Goal: Task Accomplishment & Management: Manage account settings

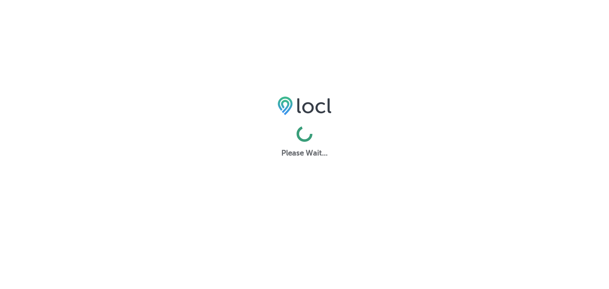
select select "US"
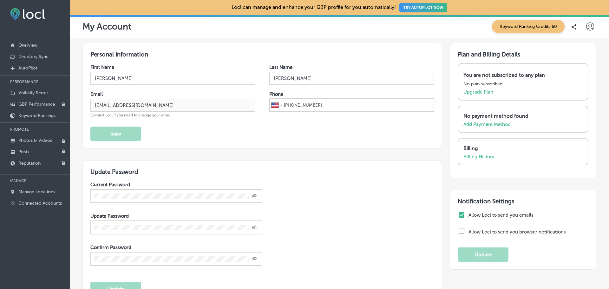
click at [586, 28] on icon at bounding box center [590, 27] width 8 height 8
click at [575, 83] on p "Log Out" at bounding box center [576, 82] width 19 height 8
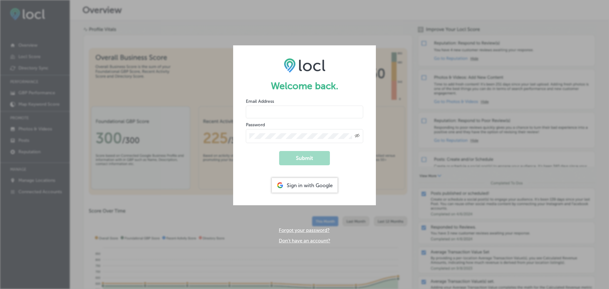
click at [309, 113] on input "email" at bounding box center [304, 112] width 117 height 13
drag, startPoint x: 331, startPoint y: 84, endPoint x: 322, endPoint y: 101, distance: 19.7
click at [330, 85] on h1 "Welcome back." at bounding box center [304, 85] width 117 height 11
click at [296, 119] on form "Welcome back. Email Address Password Created with Sketch. Submit Sign in with G…" at bounding box center [304, 125] width 143 height 160
click at [294, 115] on input "email" at bounding box center [304, 112] width 117 height 13
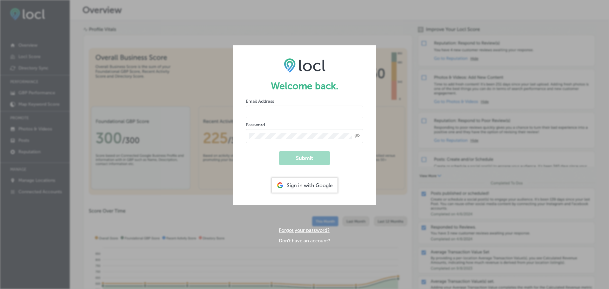
click at [295, 113] on input "email" at bounding box center [304, 112] width 117 height 13
click at [299, 112] on input "email" at bounding box center [304, 112] width 117 height 13
click at [275, 108] on input "email" at bounding box center [304, 112] width 117 height 13
type input "[EMAIL_ADDRESS][DOMAIN_NAME]"
click at [311, 155] on button "Submit" at bounding box center [304, 158] width 51 height 14
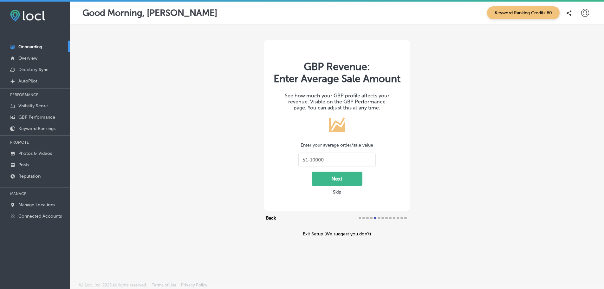
type input "30"
click at [37, 70] on p "Directory Sync" at bounding box center [33, 69] width 30 height 5
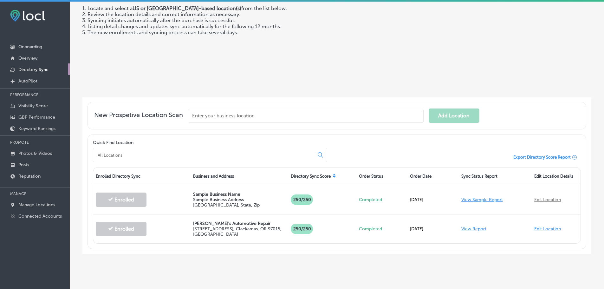
scroll to position [73, 0]
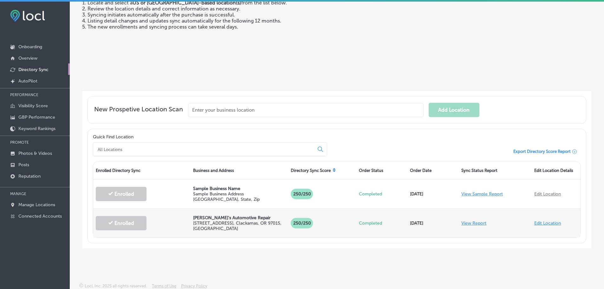
click at [550, 222] on link "Edit Location" at bounding box center [547, 222] width 27 height 5
select select "US"
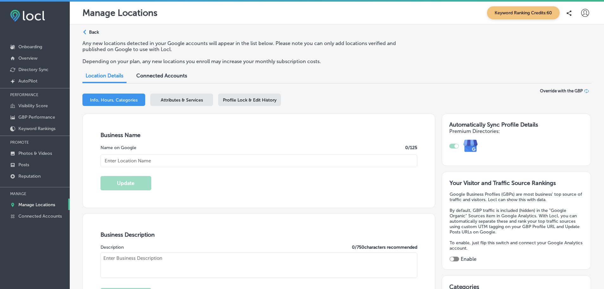
type input "[PERSON_NAME]'s Automotive Repair"
type textarea "Welcome to [PERSON_NAME]'s Automotive Repair, your trusted family-owned auto sh…"
type input "30"
type input "[STREET_ADDRESS]"
type input "Clackamas"
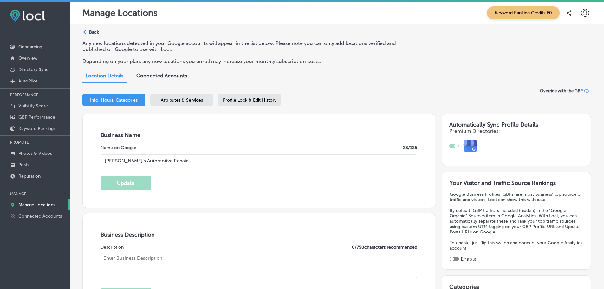
type input "97015"
type input "US"
type input "[URL][DOMAIN_NAME]"
checkbox input "true"
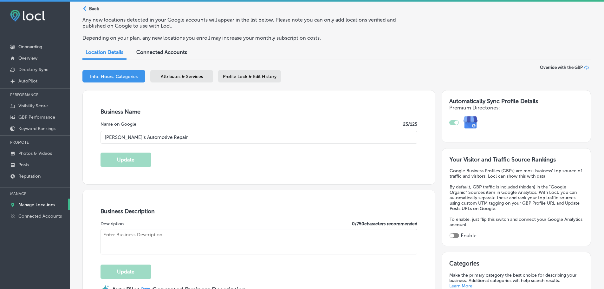
type textarea "Welcome to [PERSON_NAME]'s Automotive Repair, your trusted family-owned auto sh…"
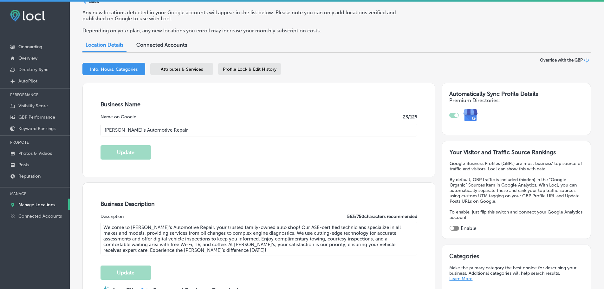
type input "[PHONE_NUMBER]"
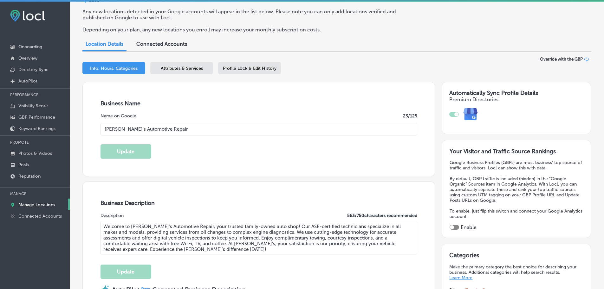
select select "US"
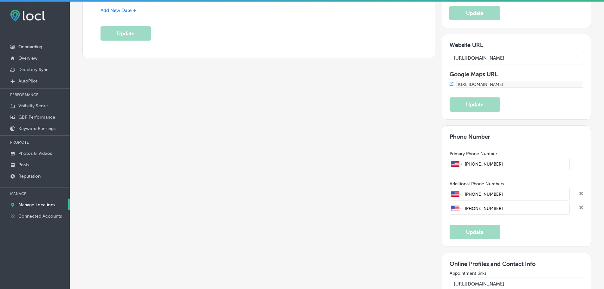
scroll to position [856, 0]
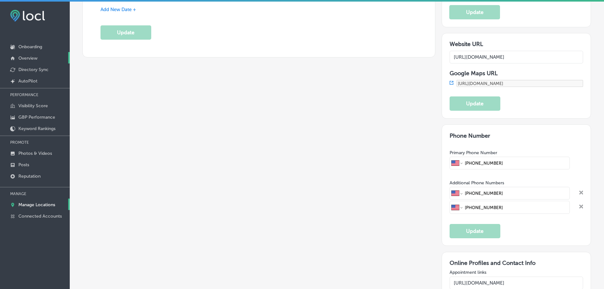
click at [30, 56] on p "Overview" at bounding box center [27, 58] width 19 height 5
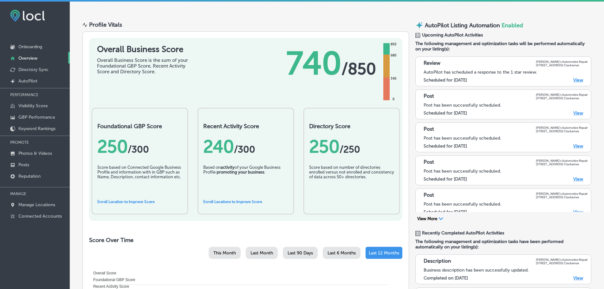
scroll to position [44, 0]
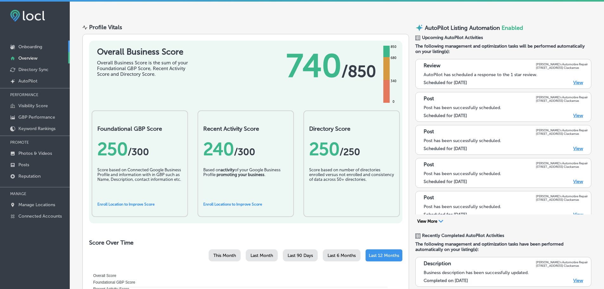
click at [27, 47] on p "Onboarding" at bounding box center [30, 46] width 24 height 5
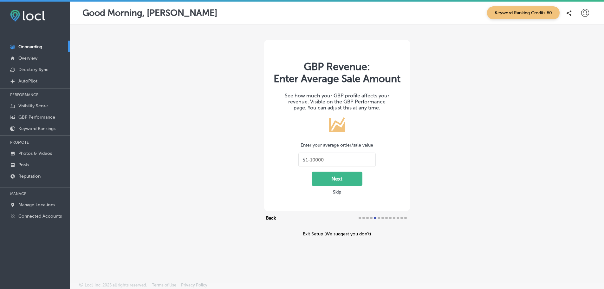
type input "30"
click at [27, 60] on p "Overview" at bounding box center [27, 58] width 19 height 5
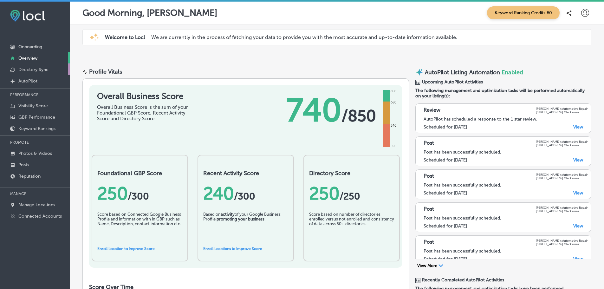
click at [43, 69] on p "Directory Sync" at bounding box center [33, 69] width 30 height 5
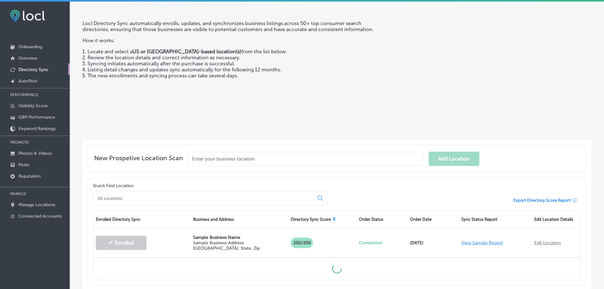
scroll to position [66, 0]
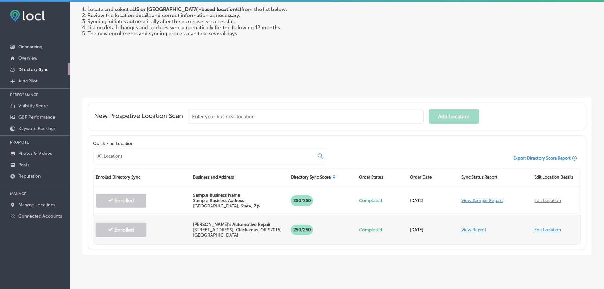
click at [466, 227] on link "View Report" at bounding box center [473, 229] width 25 height 5
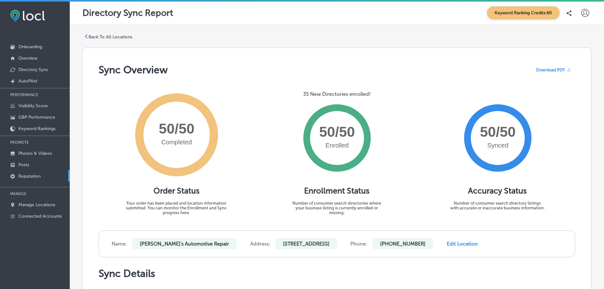
click at [27, 175] on p "Reputation" at bounding box center [29, 175] width 22 height 5
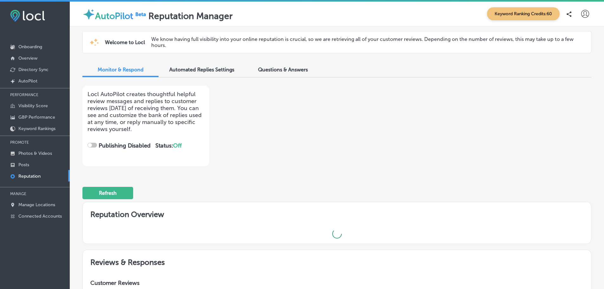
checkbox input "true"
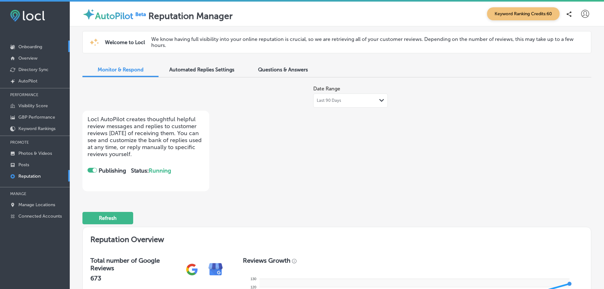
click at [33, 48] on p "Onboarding" at bounding box center [30, 46] width 24 height 5
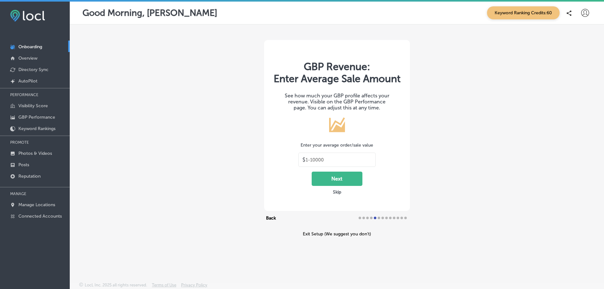
type input "30"
click at [29, 58] on p "Overview" at bounding box center [27, 58] width 19 height 5
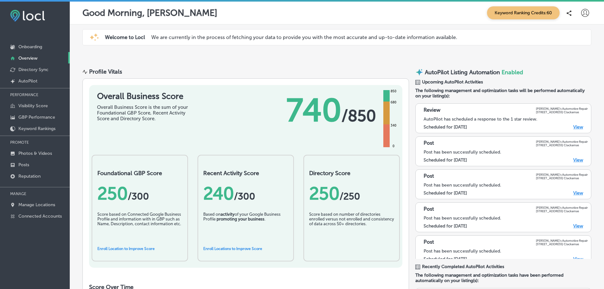
scroll to position [457, 0]
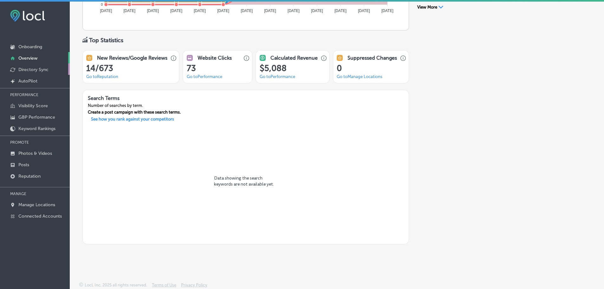
click at [40, 70] on p "Directory Sync" at bounding box center [33, 69] width 30 height 5
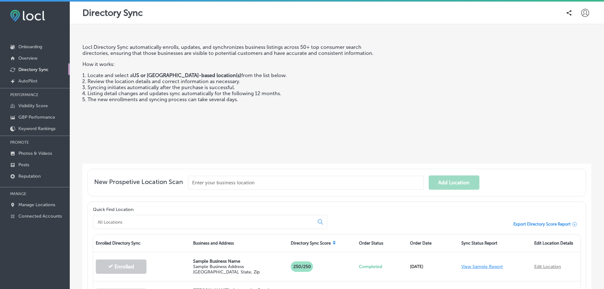
scroll to position [73, 0]
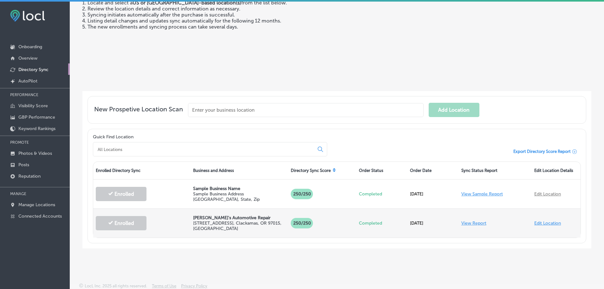
click at [544, 223] on link "Edit Location" at bounding box center [547, 222] width 27 height 5
select select "US"
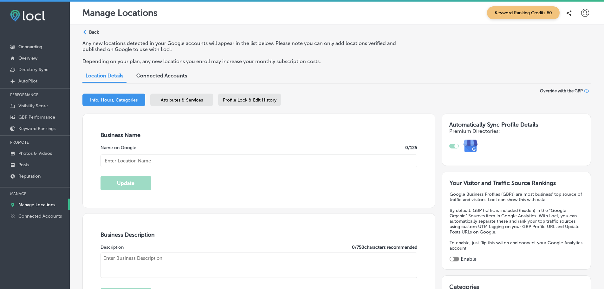
type input "[PERSON_NAME]'s Automotive Repair"
type textarea "Welcome to [PERSON_NAME]'s Automotive Repair, your trusted family-owned auto sh…"
checkbox input "true"
type input "[STREET_ADDRESS]"
type input "Clackamas"
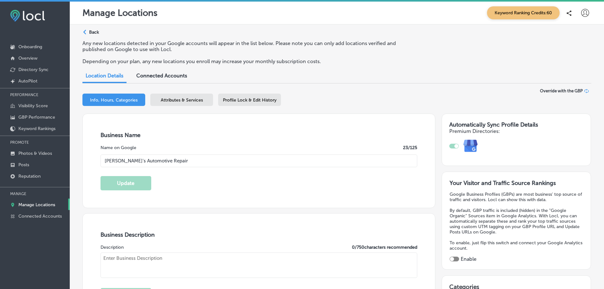
type input "97015"
type input "US"
type input "[URL][DOMAIN_NAME]"
type input "30"
type textarea "Welcome to [PERSON_NAME]'s Automotive Repair, your trusted family-owned auto sh…"
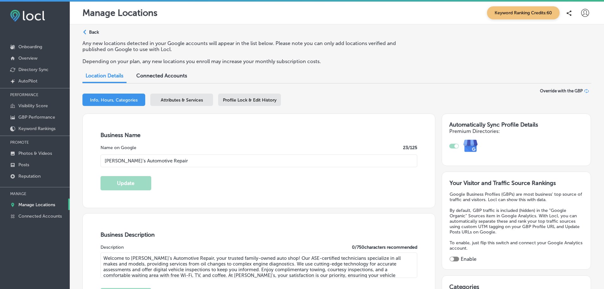
type input "[PHONE_NUMBER]"
select select "US"
click at [242, 98] on span "Profile Lock & Edit History" at bounding box center [250, 99] width 54 height 5
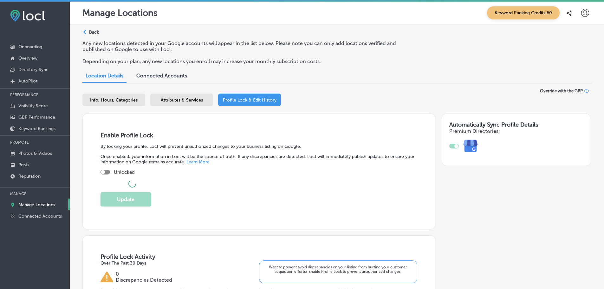
checkbox input "true"
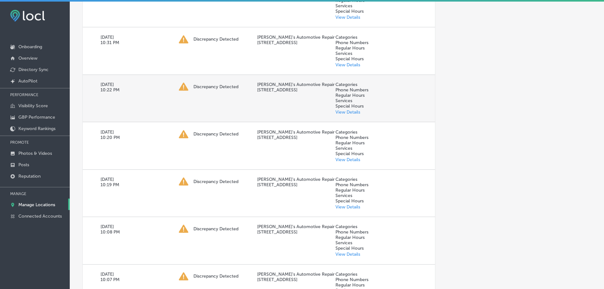
scroll to position [190, 0]
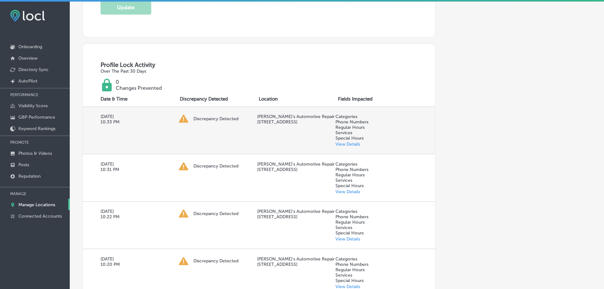
click at [348, 144] on link "View Details" at bounding box center [348, 143] width 25 height 5
select select "US"
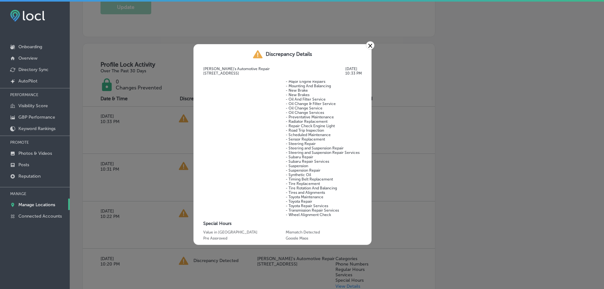
scroll to position [743, 0]
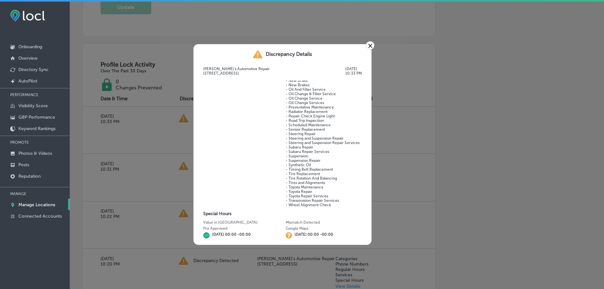
click at [371, 47] on link "×" at bounding box center [370, 45] width 9 height 8
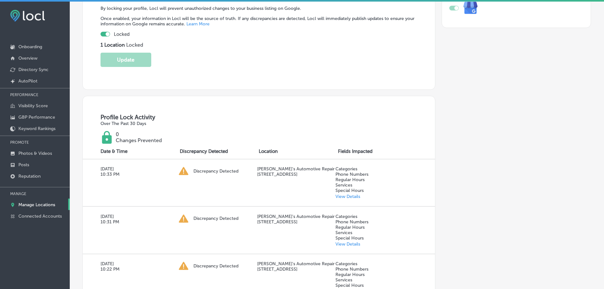
scroll to position [32, 0]
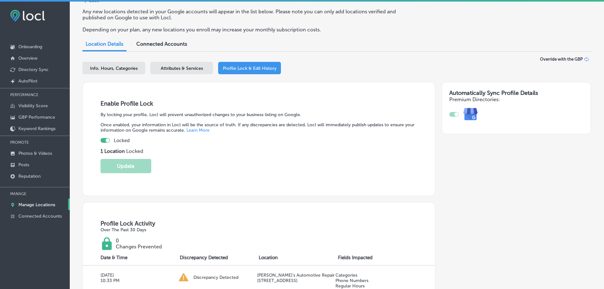
click at [127, 69] on span "Info, Hours, Categories" at bounding box center [114, 68] width 48 height 5
select select "US"
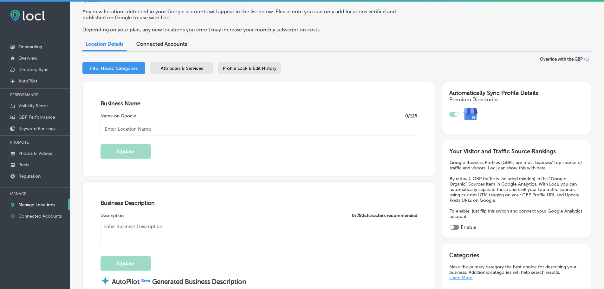
type input "[PERSON_NAME]'s Automotive Repair"
type textarea "Welcome to [PERSON_NAME]'s Automotive Repair, your trusted family-owned auto sh…"
type input "[STREET_ADDRESS]"
type input "Clackamas"
type input "97015"
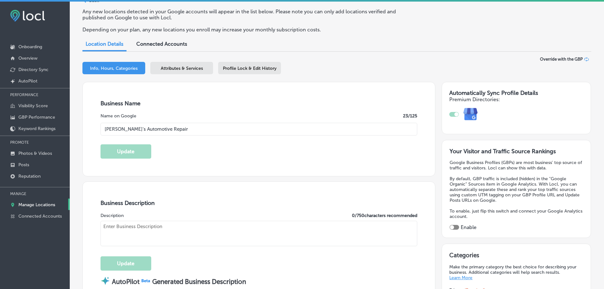
type input "US"
type input "[URL][DOMAIN_NAME]"
checkbox input "true"
type input "30"
type textarea "Welcome to [PERSON_NAME]'s Automotive Repair, your trusted family-owned auto sh…"
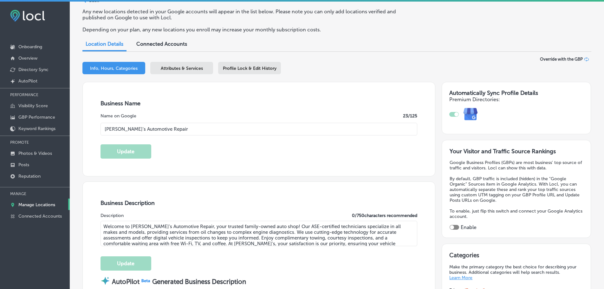
type input "[PHONE_NUMBER]"
select select "US"
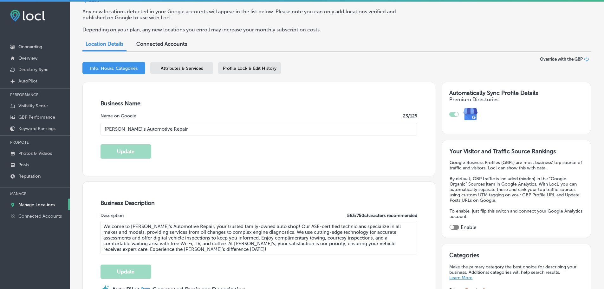
click at [248, 70] on span "Profile Lock & Edit History" at bounding box center [250, 68] width 54 height 5
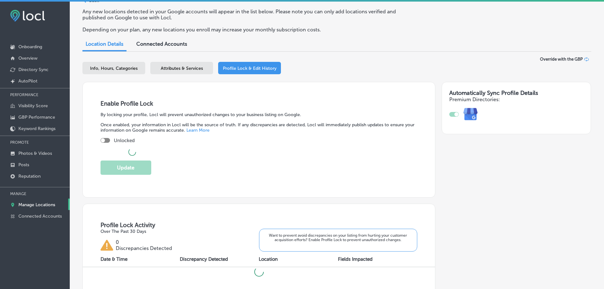
checkbox input "true"
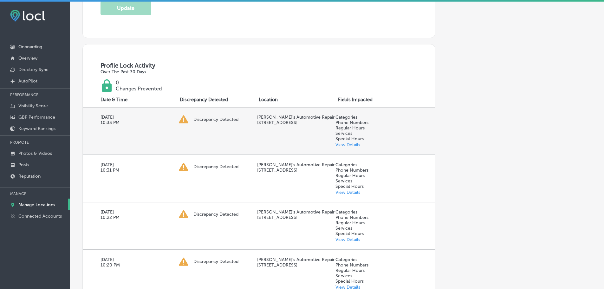
scroll to position [190, 0]
click at [345, 142] on link "View Details" at bounding box center [348, 143] width 25 height 5
select select "US"
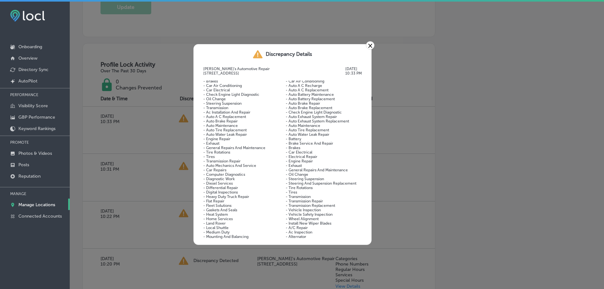
scroll to position [63, 0]
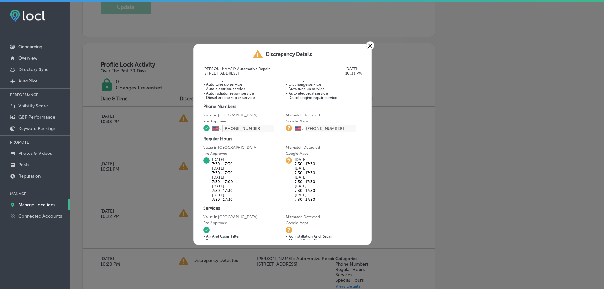
click at [373, 45] on link "×" at bounding box center [370, 45] width 9 height 8
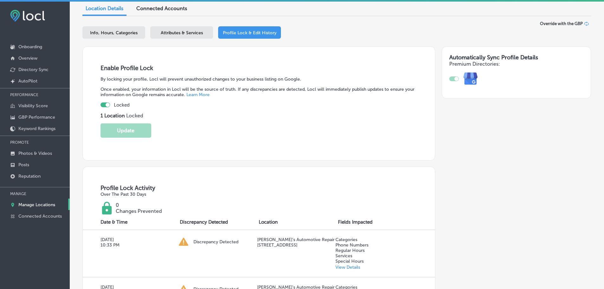
scroll to position [0, 0]
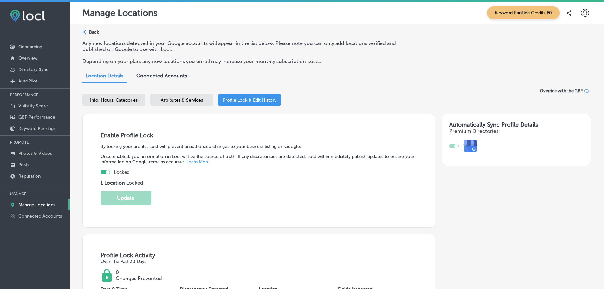
click at [117, 97] on span "Info, Hours, Categories" at bounding box center [114, 99] width 48 height 5
select select "US"
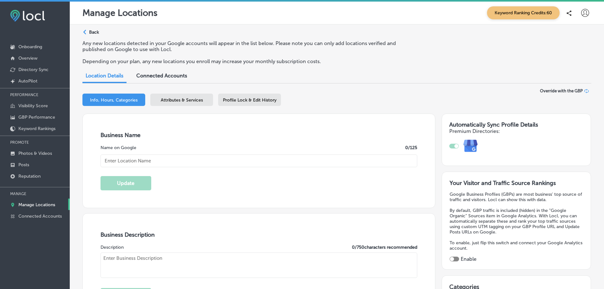
type input "[PERSON_NAME]'s Automotive Repair"
type textarea "Welcome to [PERSON_NAME]'s Automotive Repair, your trusted family-owned auto sh…"
type input "[STREET_ADDRESS]"
type input "Clackamas"
type input "97015"
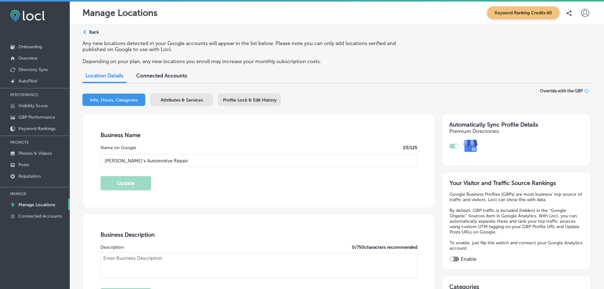
type input "US"
type input "[URL][DOMAIN_NAME]"
click at [191, 98] on span "Attributes & Services" at bounding box center [182, 99] width 42 height 5
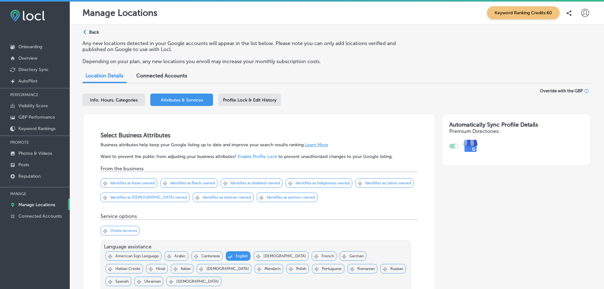
click at [107, 94] on div "Info, Hours, Categories" at bounding box center [113, 100] width 63 height 12
select select "US"
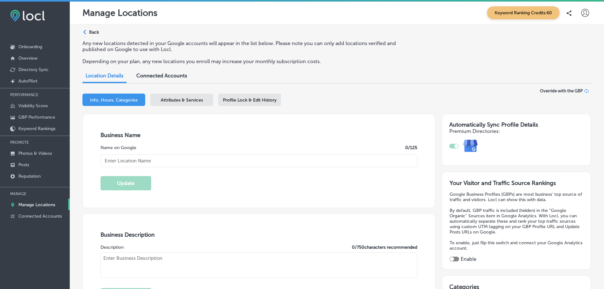
type input "[PERSON_NAME]'s Automotive Repair"
type textarea "Welcome to [PERSON_NAME]'s Automotive Repair, your trusted family-owned auto sh…"
type input "[STREET_ADDRESS]"
type input "Clackamas"
type input "97015"
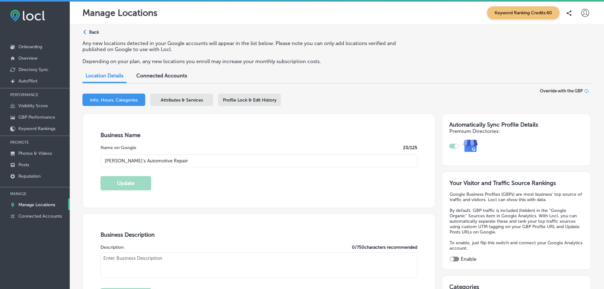
type input "US"
type input "[URL][DOMAIN_NAME]"
checkbox input "true"
type input "30"
type textarea "Welcome to [PERSON_NAME]'s Automotive Repair, your trusted family-owned auto sh…"
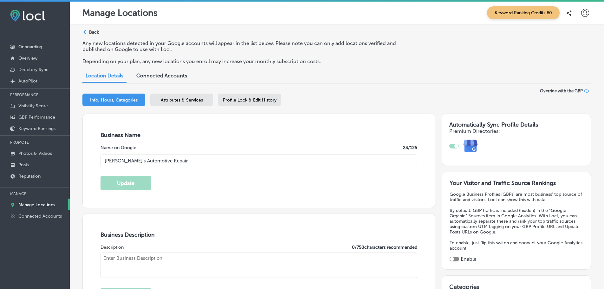
type input "[PHONE_NUMBER]"
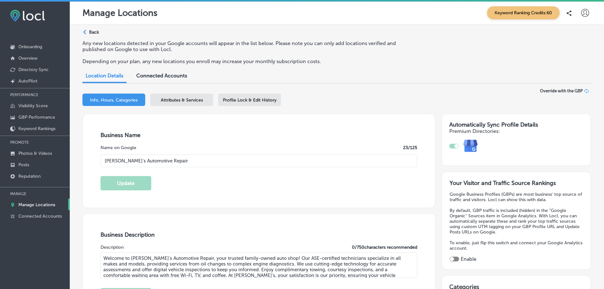
select select "US"
click at [158, 75] on span "Connected Accounts" at bounding box center [161, 76] width 51 height 6
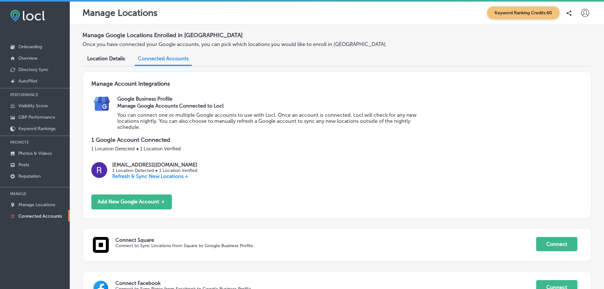
click at [108, 58] on span "Location Details" at bounding box center [106, 59] width 38 height 6
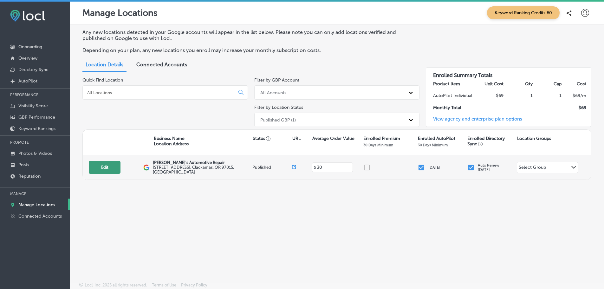
click at [108, 168] on button "Edit" at bounding box center [105, 167] width 32 height 13
select select "US"
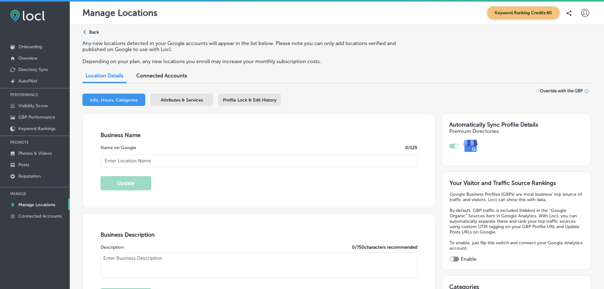
type input "[PERSON_NAME]'s Automotive Repair"
type input "[STREET_ADDRESS]"
type input "Clackamas"
type input "97015"
type input "US"
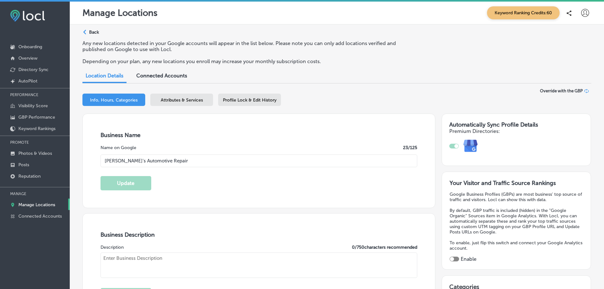
type input "[URL][DOMAIN_NAME]"
type input "30"
checkbox input "true"
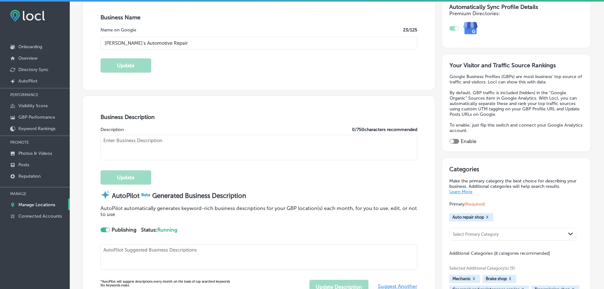
type textarea "Welcome to [PERSON_NAME]'s Automotive Repair, your trusted family-owned auto sh…"
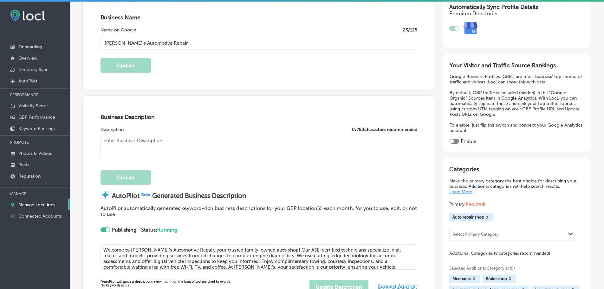
scroll to position [159, 0]
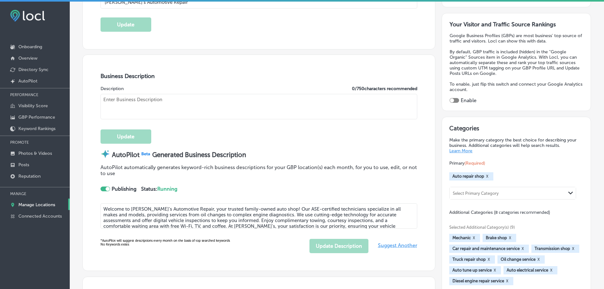
type textarea "Welcome to [PERSON_NAME]'s Automotive Repair, your trusted family-owned auto sh…"
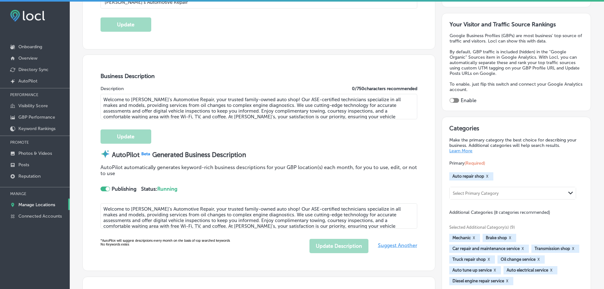
type input "[PHONE_NUMBER]"
select select "US"
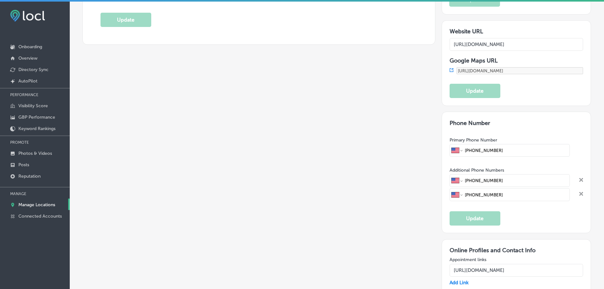
scroll to position [888, 0]
